Goal: Transaction & Acquisition: Obtain resource

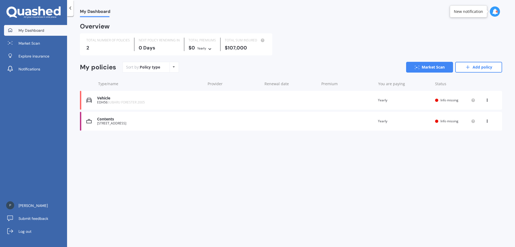
click at [455, 99] on span "Info missing" at bounding box center [450, 100] width 18 height 5
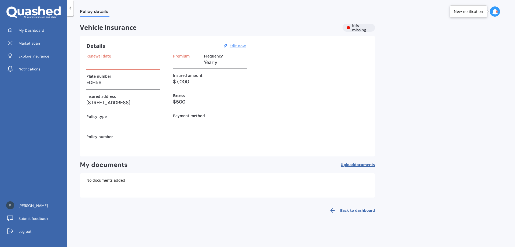
click at [242, 46] on u "Edit now" at bounding box center [238, 45] width 16 height 5
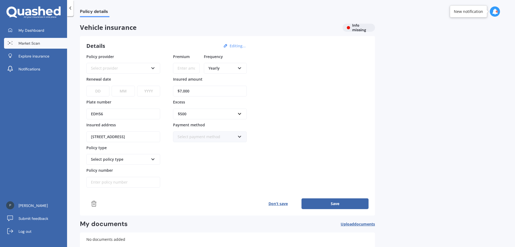
click at [25, 47] on link "Market Scan" at bounding box center [35, 43] width 63 height 11
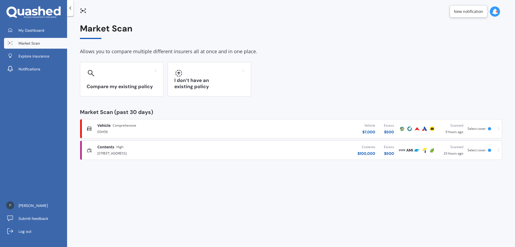
click at [489, 129] on div at bounding box center [489, 128] width 3 height 3
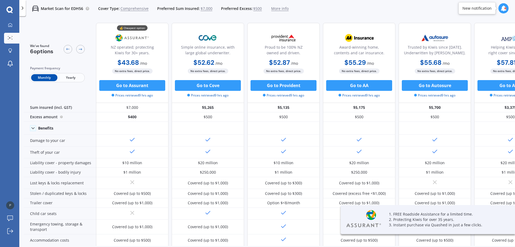
click at [70, 76] on span "Yearly" at bounding box center [70, 77] width 26 height 7
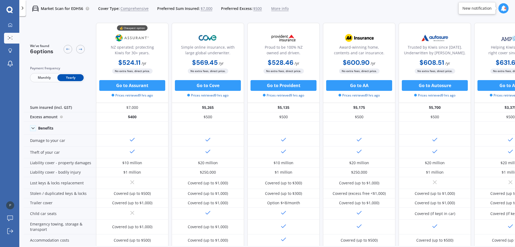
click at [207, 8] on span "$7,000" at bounding box center [207, 8] width 12 height 5
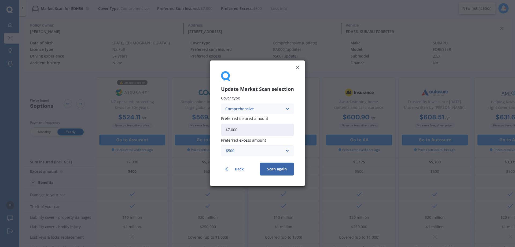
click at [300, 68] on div "Update Market Scan selection Cover type Comprehensive Comprehensive Third Party…" at bounding box center [257, 123] width 94 height 126
click at [296, 68] on line at bounding box center [297, 67] width 3 height 3
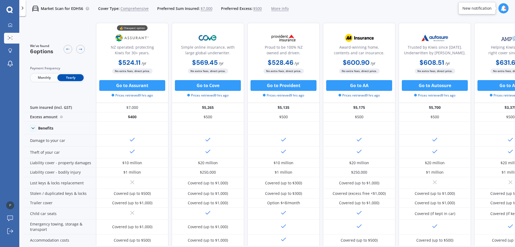
click at [205, 9] on span "$7,000" at bounding box center [207, 8] width 12 height 5
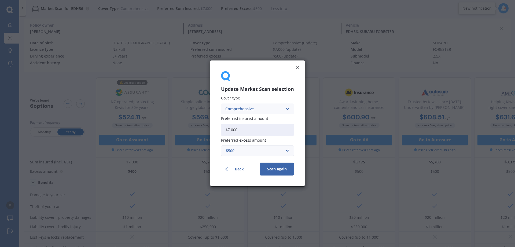
click at [241, 130] on input "$7,000" at bounding box center [257, 129] width 73 height 12
drag, startPoint x: 241, startPoint y: 130, endPoint x: 217, endPoint y: 129, distance: 24.5
click at [217, 129] on div "Update Market Scan selection Cover type Comprehensive Comprehensive Third Party…" at bounding box center [257, 123] width 94 height 126
type input "$600"
click at [272, 171] on button "Scan again" at bounding box center [277, 169] width 34 height 13
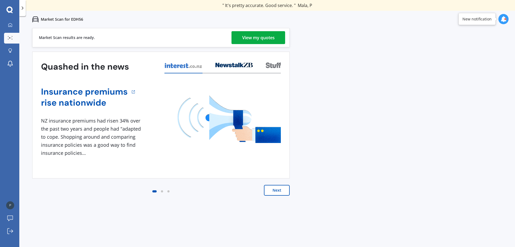
click at [268, 38] on div "View my quotes" at bounding box center [258, 37] width 32 height 13
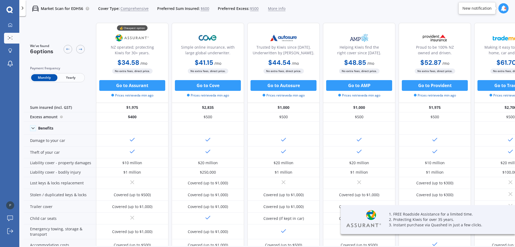
click at [69, 77] on span "Yearly" at bounding box center [70, 77] width 26 height 7
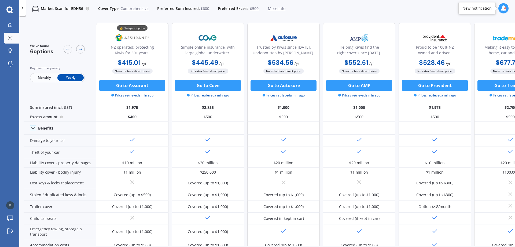
click at [204, 8] on span "$600" at bounding box center [205, 8] width 9 height 5
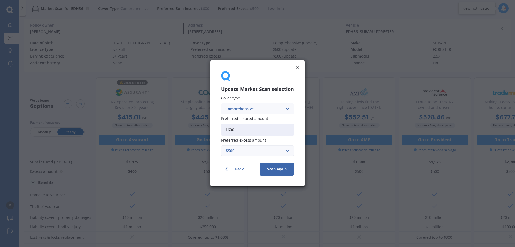
click at [240, 130] on input "$600" at bounding box center [257, 129] width 73 height 12
type input "$6,000"
click at [273, 168] on button "Scan again" at bounding box center [277, 169] width 34 height 13
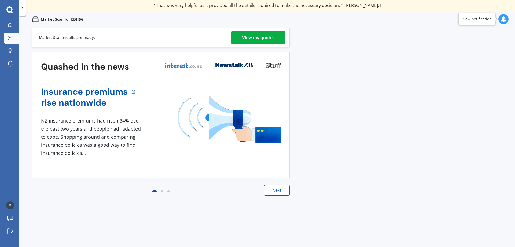
click at [260, 36] on div "View my quotes" at bounding box center [258, 37] width 32 height 13
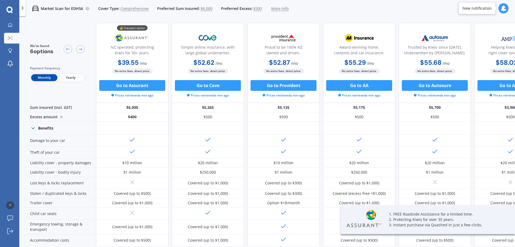
click at [67, 78] on span "Yearly" at bounding box center [70, 77] width 26 height 7
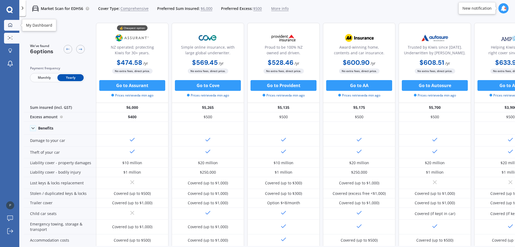
click at [13, 26] on div at bounding box center [10, 25] width 8 height 5
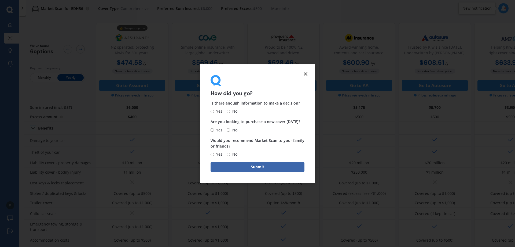
click at [307, 77] on form "How did you go? Is there enough information to make a decision? Yes No Are you …" at bounding box center [257, 123] width 115 height 119
click at [306, 74] on line at bounding box center [305, 73] width 3 height 3
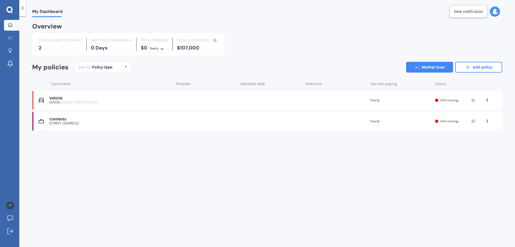
click at [84, 122] on div "[STREET_ADDRESS]" at bounding box center [110, 123] width 122 height 4
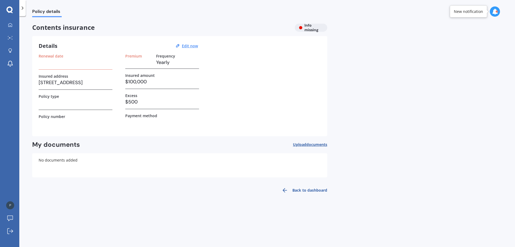
click at [156, 82] on h3 "$100,000" at bounding box center [162, 82] width 74 height 8
drag, startPoint x: 146, startPoint y: 82, endPoint x: 128, endPoint y: 81, distance: 17.5
click at [128, 81] on h3 "$100,000" at bounding box center [162, 82] width 74 height 8
click at [194, 44] on u "Edit now" at bounding box center [190, 45] width 16 height 5
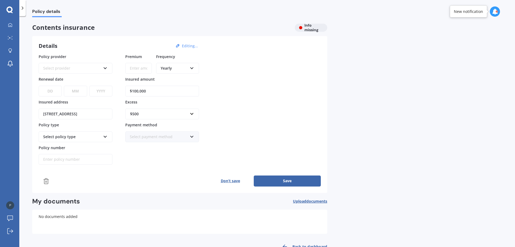
drag, startPoint x: 151, startPoint y: 91, endPoint x: 132, endPoint y: 91, distance: 18.8
click at [132, 91] on input "$100,000" at bounding box center [162, 91] width 74 height 11
drag, startPoint x: 136, startPoint y: 91, endPoint x: 132, endPoint y: 91, distance: 4.6
click at [132, 91] on input "$8,000" at bounding box center [162, 91] width 74 height 11
type input "$98,000"
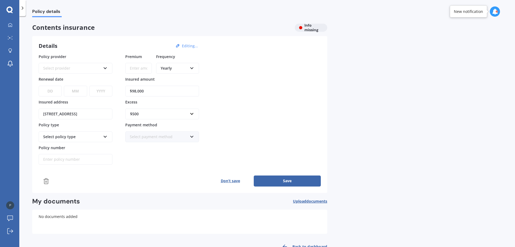
click at [275, 181] on button "Save" at bounding box center [287, 180] width 67 height 11
click at [134, 68] on input "Premium" at bounding box center [138, 68] width 27 height 11
click at [11, 26] on icon at bounding box center [10, 25] width 4 height 4
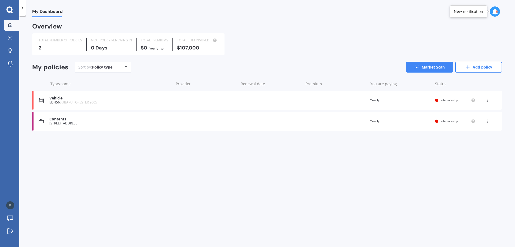
click at [489, 122] on div "View option View policy Delete" at bounding box center [487, 120] width 5 height 5
click at [432, 69] on link "Market Scan" at bounding box center [429, 67] width 47 height 11
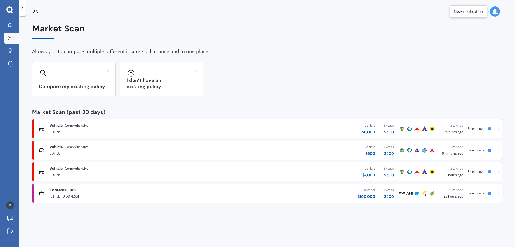
click at [479, 192] on span "Select cover" at bounding box center [477, 192] width 18 height 5
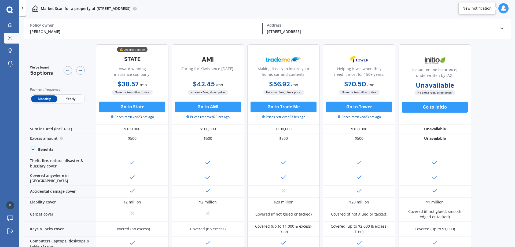
click at [72, 101] on span "Yearly" at bounding box center [70, 98] width 26 height 7
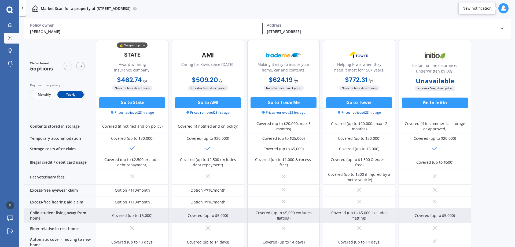
scroll to position [353, 0]
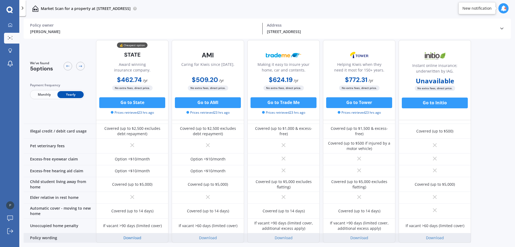
click at [131, 235] on link "Download" at bounding box center [132, 237] width 18 height 5
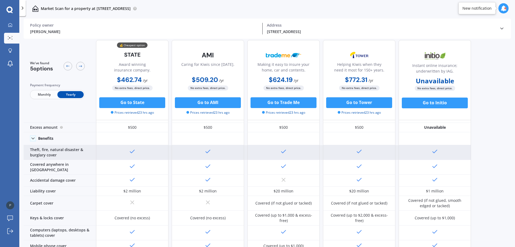
scroll to position [0, 0]
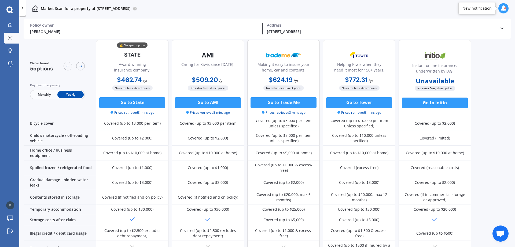
scroll to position [353, 0]
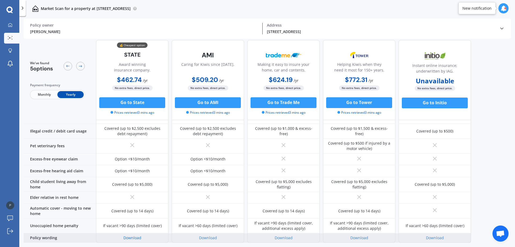
click at [131, 235] on link "Download" at bounding box center [132, 237] width 18 height 5
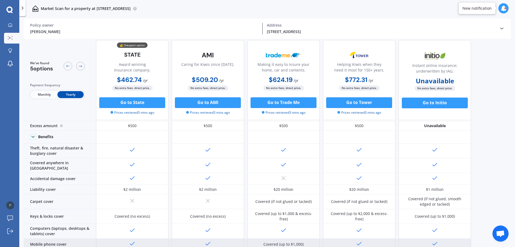
scroll to position [0, 0]
